Goal: Task Accomplishment & Management: Use online tool/utility

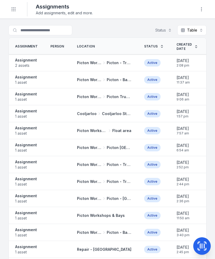
click at [15, 12] on button "Toggle Navigation" at bounding box center [13, 9] width 10 height 10
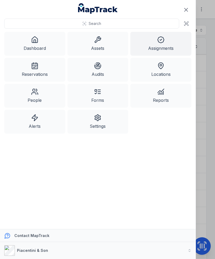
click at [97, 50] on link "Assets" at bounding box center [97, 44] width 61 height 24
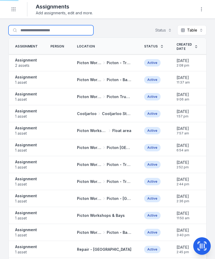
click at [54, 28] on input "Search for assignments" at bounding box center [50, 30] width 85 height 10
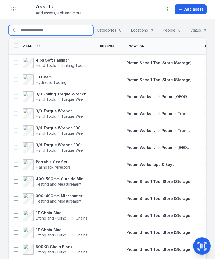
click at [57, 32] on input "Search for assets" at bounding box center [50, 30] width 85 height 10
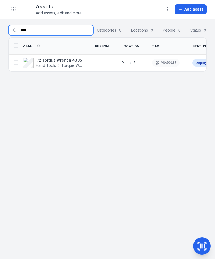
type input "****"
click at [17, 66] on button at bounding box center [16, 63] width 10 height 10
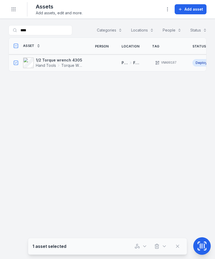
click at [139, 244] on icon "button" at bounding box center [136, 246] width 5 height 5
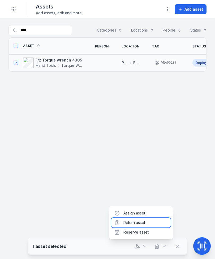
click at [149, 222] on div "Return asset" at bounding box center [140, 223] width 59 height 10
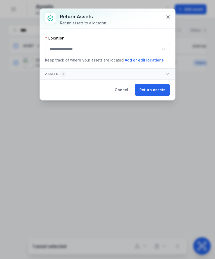
click at [116, 51] on button "button" at bounding box center [107, 49] width 125 height 12
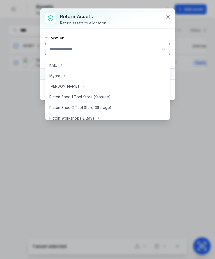
scroll to position [73, 0]
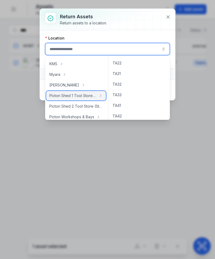
click at [91, 98] on span "Picton Shed 1 Tool Store (Storage)" at bounding box center [72, 95] width 47 height 5
type input "**********"
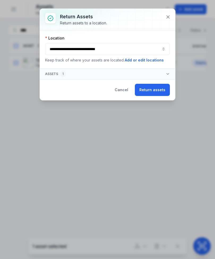
click at [153, 91] on button "Return assets" at bounding box center [152, 90] width 35 height 12
